Goal: Information Seeking & Learning: Learn about a topic

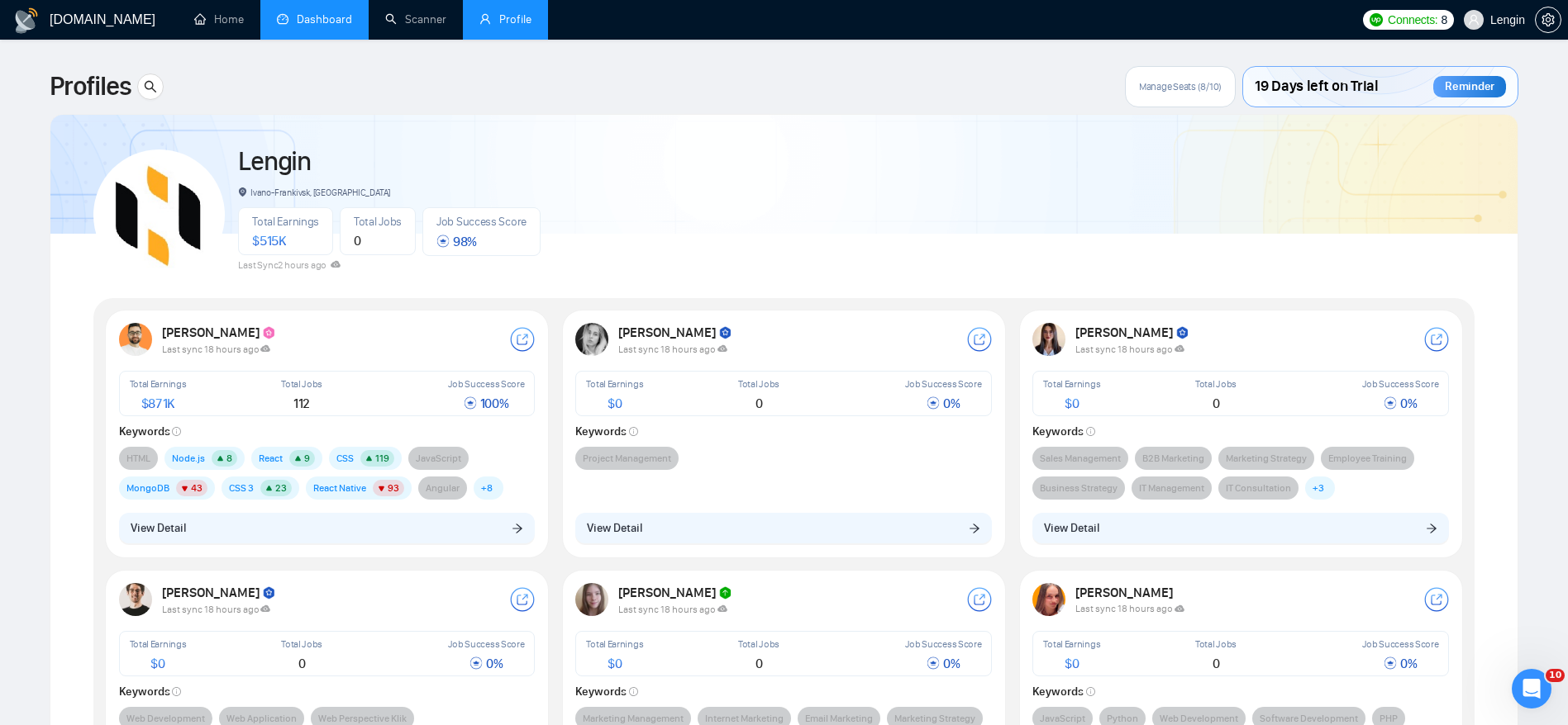
click at [327, 21] on link "Dashboard" at bounding box center [314, 19] width 75 height 14
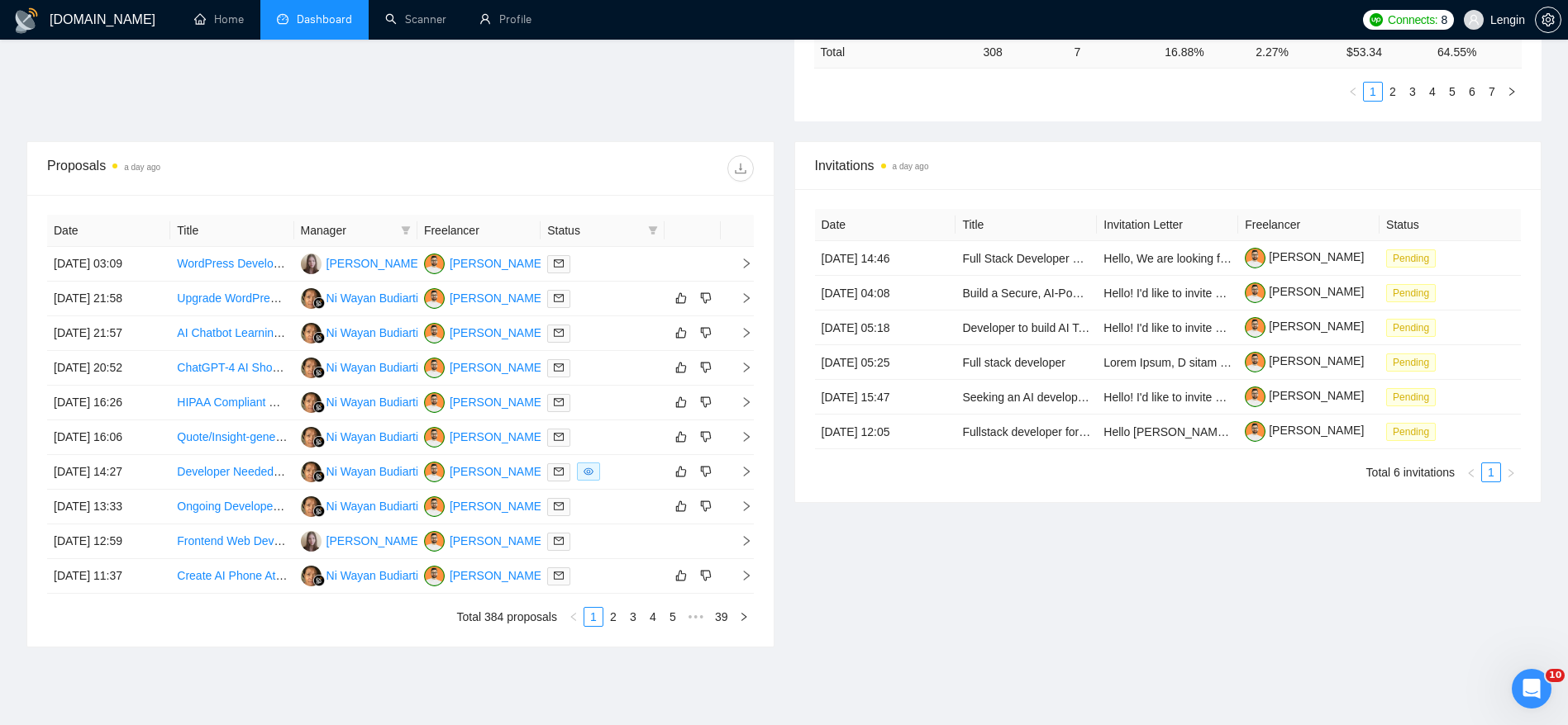
scroll to position [517, 0]
click at [406, 223] on icon "filter" at bounding box center [405, 228] width 10 height 10
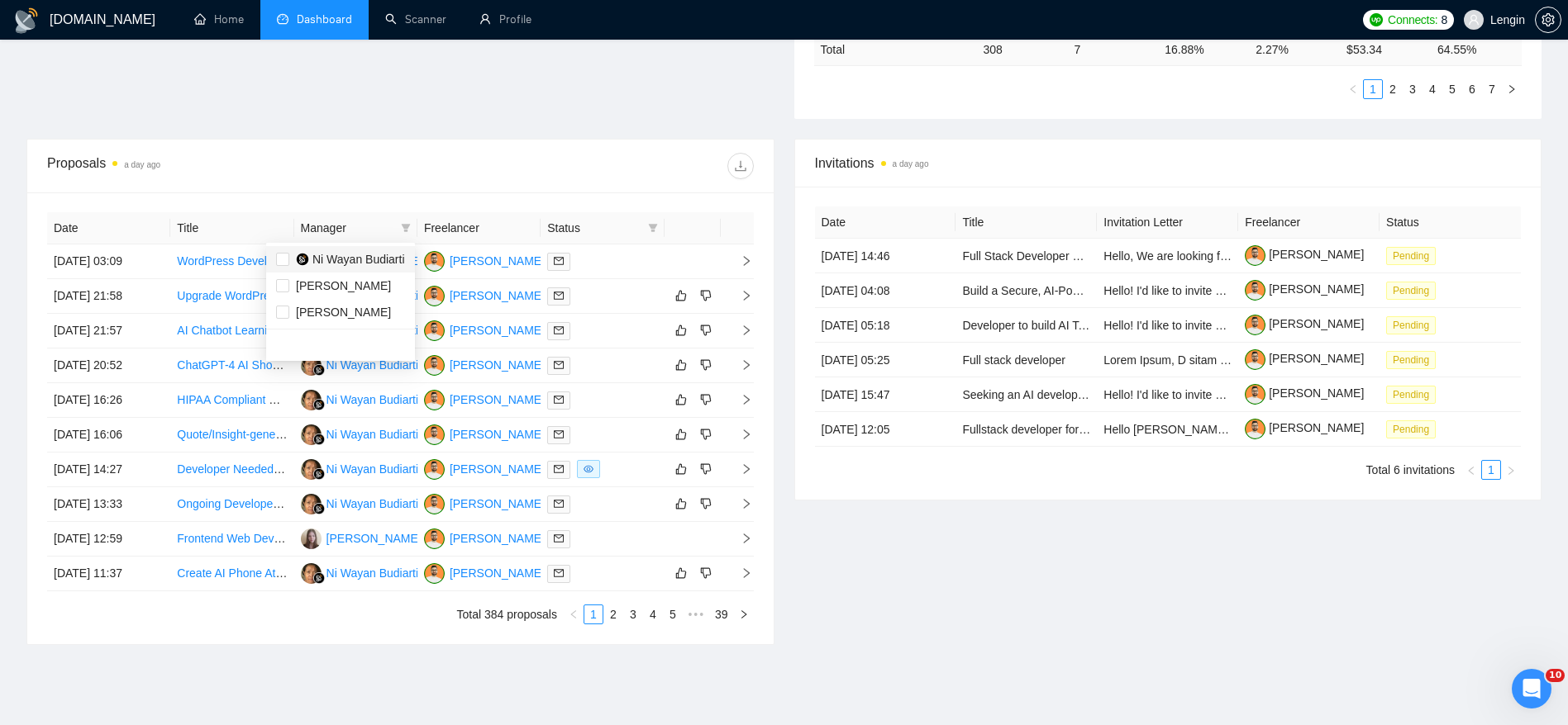
click at [352, 258] on span "Ni Wayan Budiarti" at bounding box center [358, 259] width 93 height 13
checkbox input "true"
click at [615, 614] on link "2" at bounding box center [613, 614] width 18 height 18
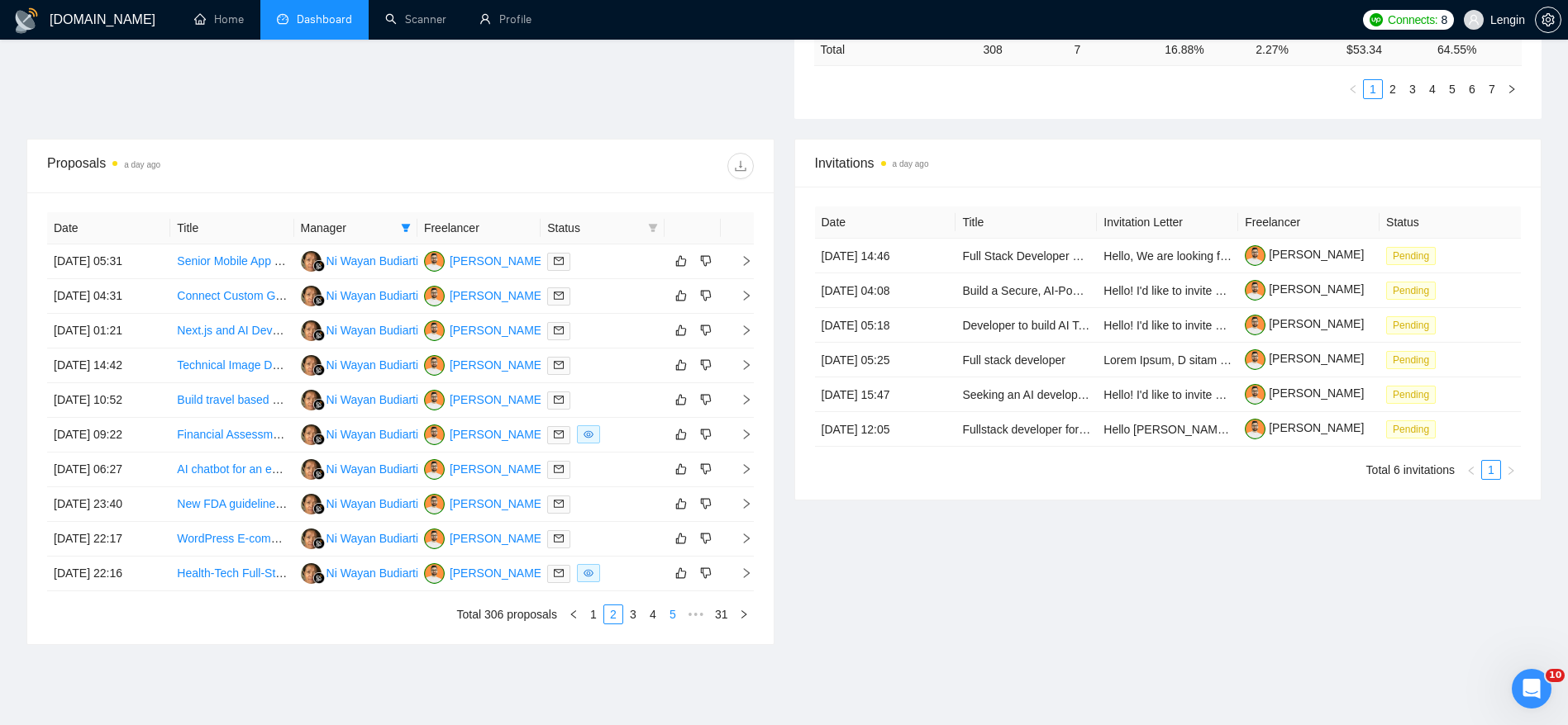
click at [667, 614] on link "5" at bounding box center [672, 614] width 18 height 18
click at [667, 613] on link "7" at bounding box center [672, 614] width 18 height 18
click at [653, 608] on link "8" at bounding box center [652, 614] width 18 height 18
click at [215, 326] on link "Set up a Customizable Agreement via WordPress" at bounding box center [303, 330] width 254 height 13
